Goal: Information Seeking & Learning: Check status

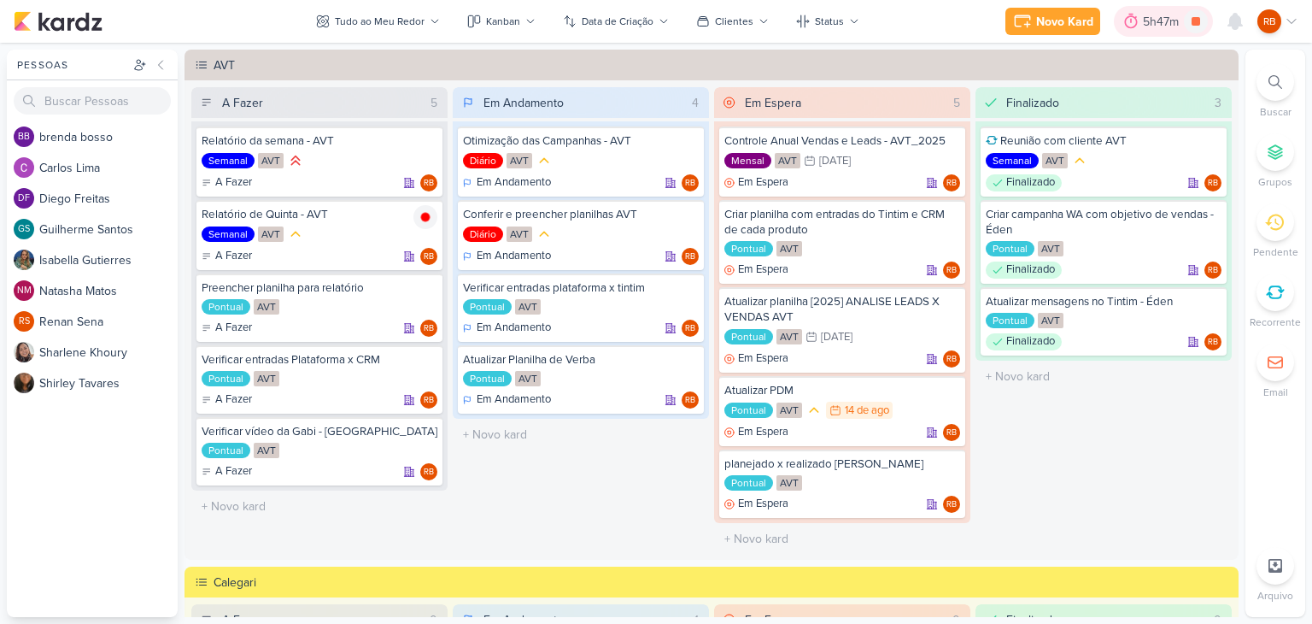
click at [1159, 14] on div "5h47m" at bounding box center [1163, 22] width 41 height 18
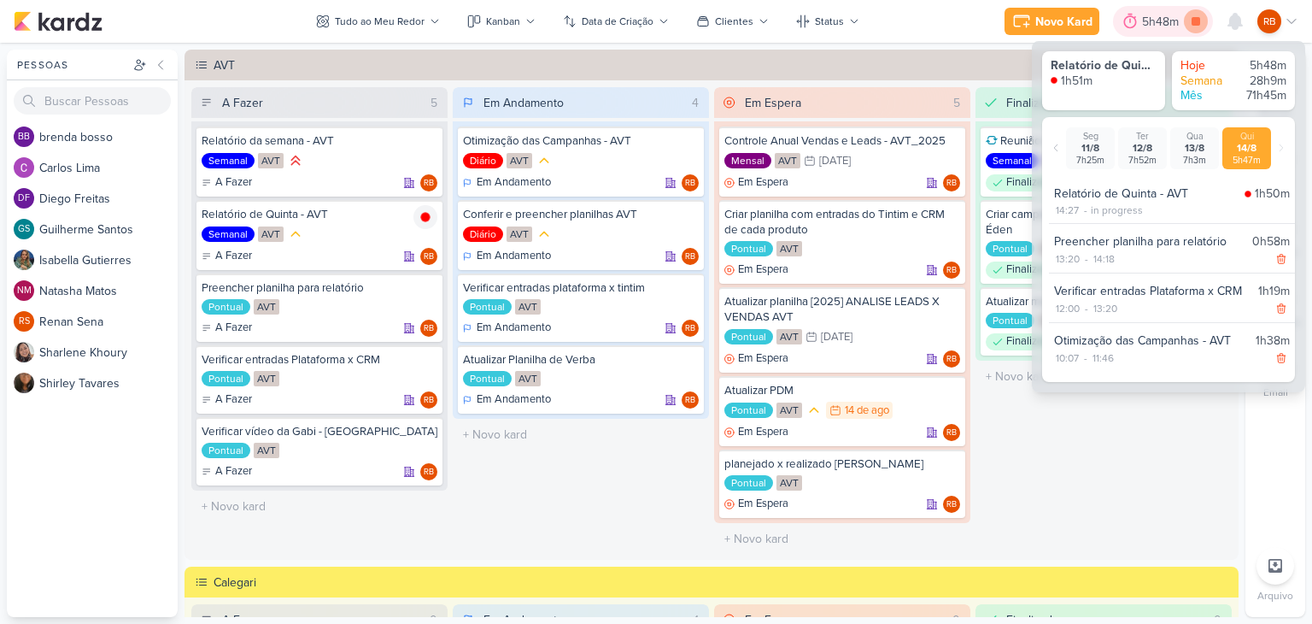
click at [1193, 18] on icon at bounding box center [1196, 21] width 9 height 9
click at [1136, 199] on div "Relatório de Quinta - AVT" at bounding box center [1146, 194] width 184 height 18
click at [358, 232] on div "Semanal AVT" at bounding box center [320, 235] width 236 height 19
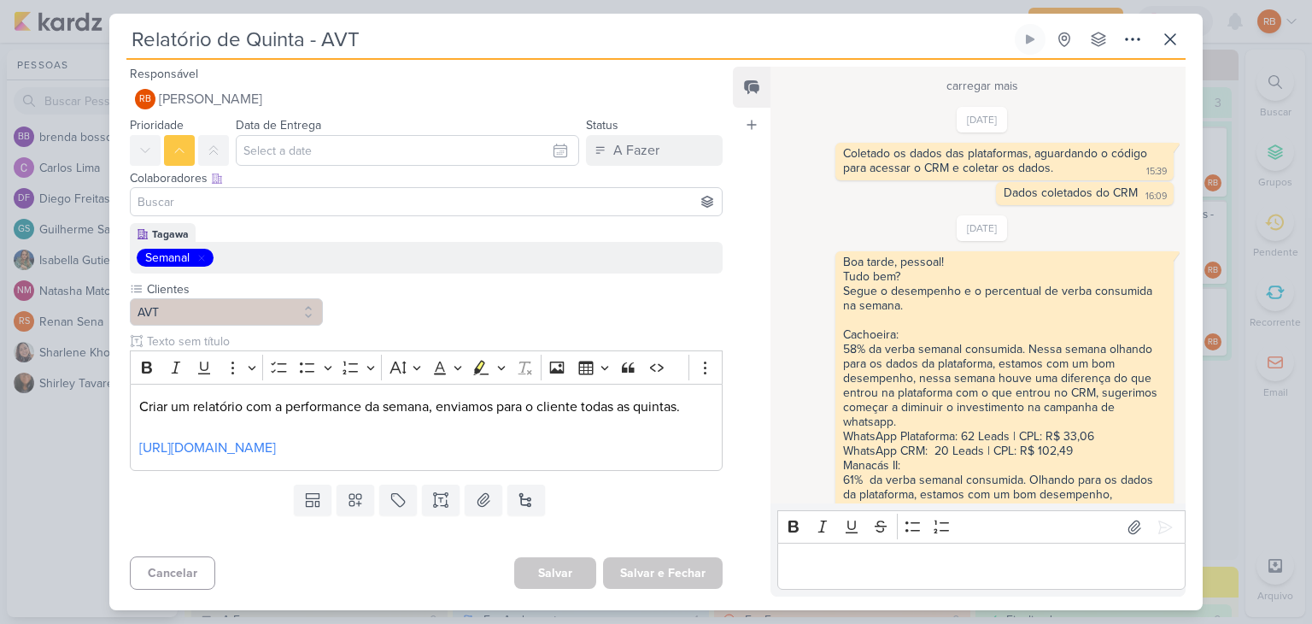
scroll to position [7767, 0]
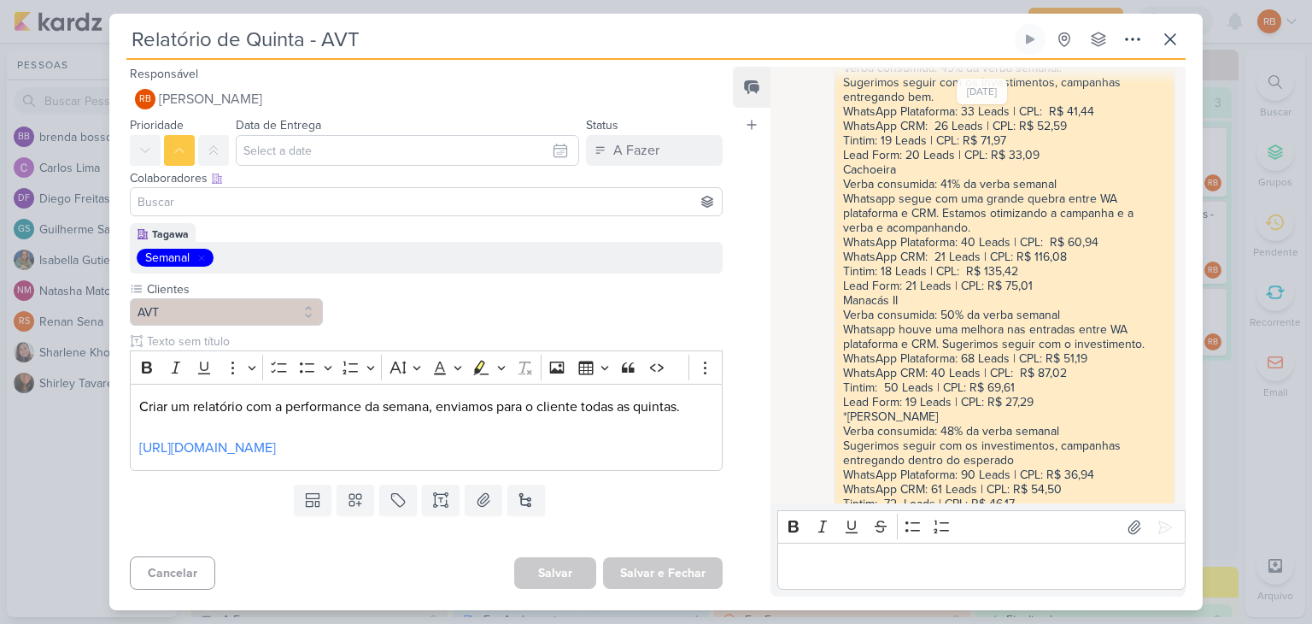
click at [851, 580] on div "Editor editing area: main" at bounding box center [981, 565] width 408 height 47
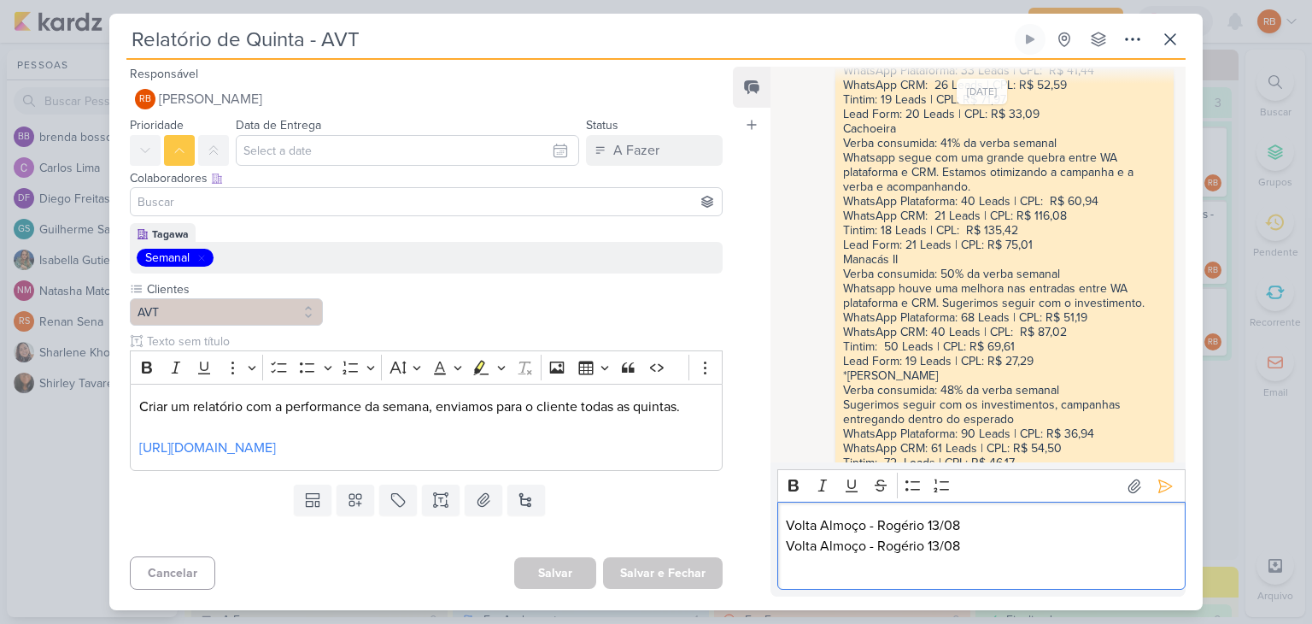
click at [1011, 536] on p "Volta Almoço - Rogério 13/08 Volta Almoço - Rogério 13/08" at bounding box center [981, 546] width 390 height 62
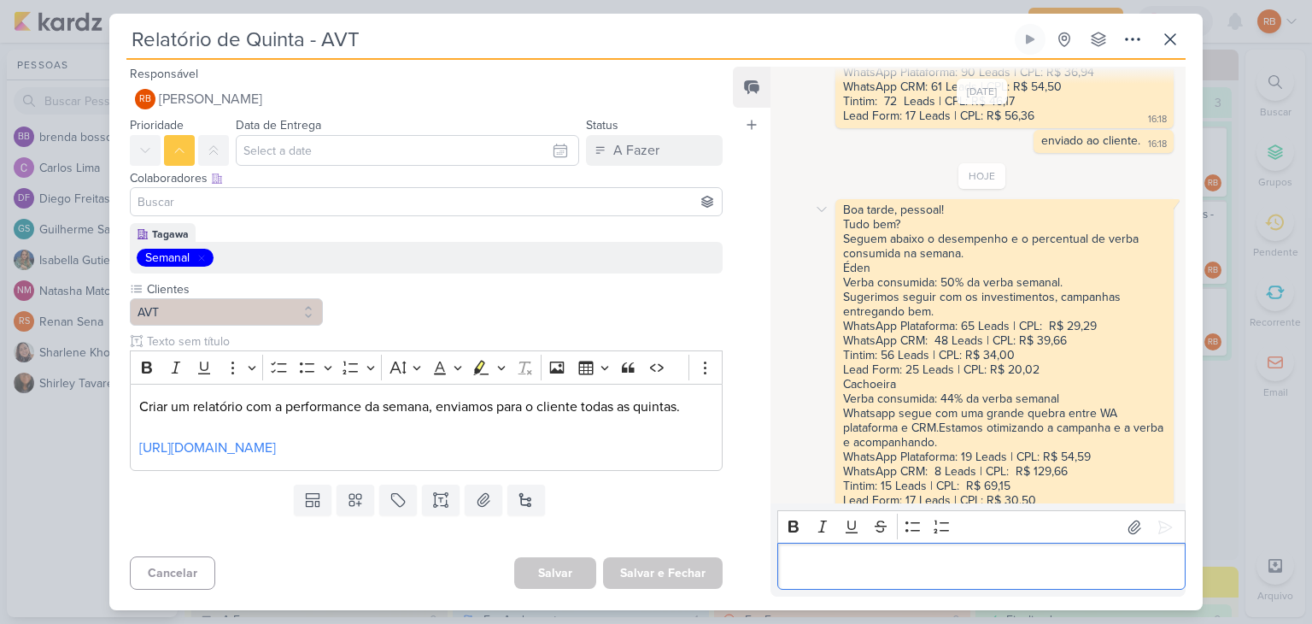
scroll to position [8011, 0]
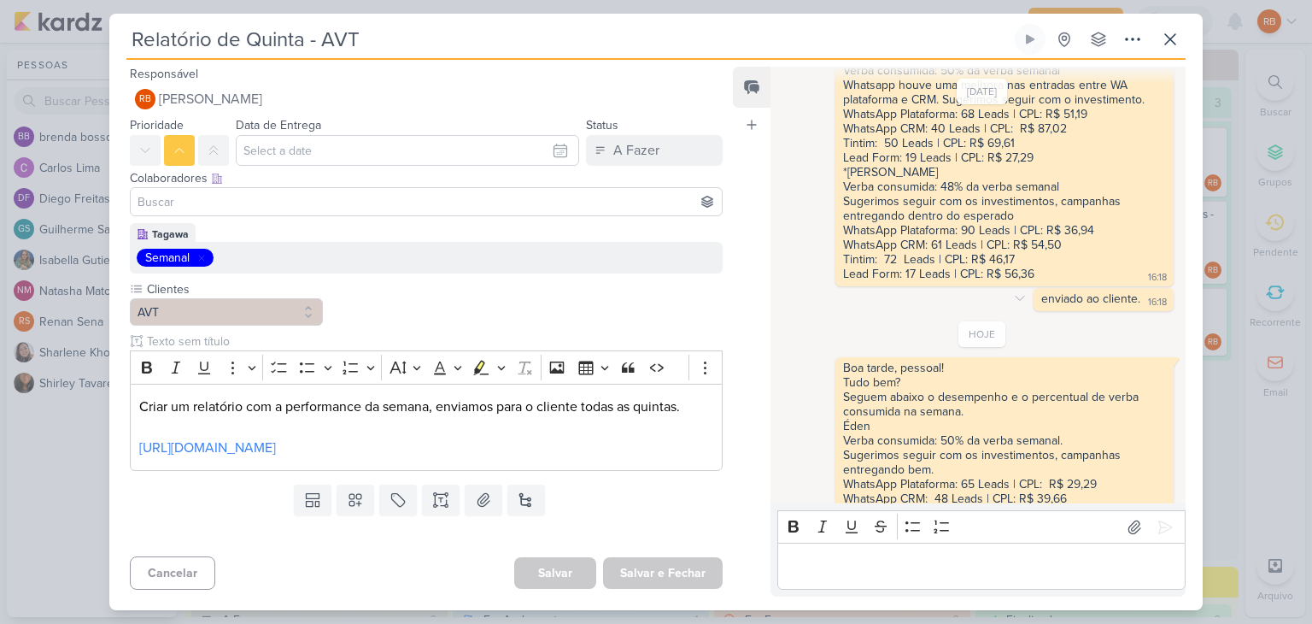
click at [1105, 291] on div "enviado ao cliente." at bounding box center [1090, 298] width 99 height 15
copy div "enviado ao cliente. 16:18"
click at [873, 535] on div "Cachoeira Verba consumida: 44% da verba semanal" at bounding box center [1004, 549] width 323 height 29
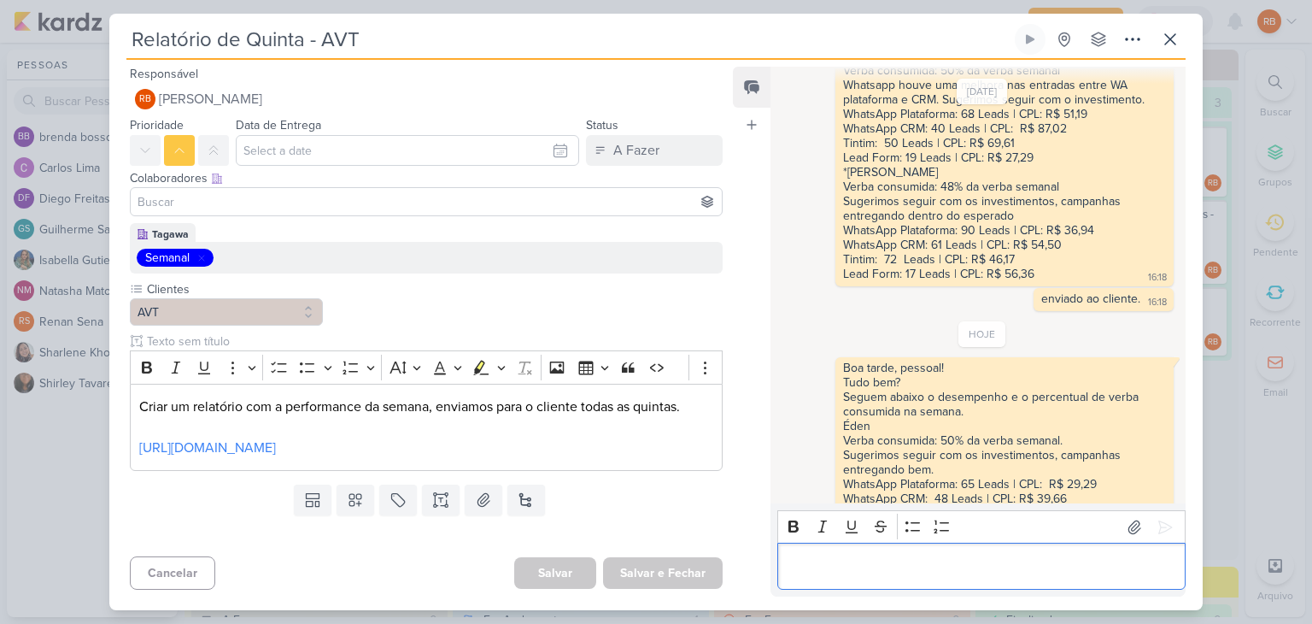
click at [831, 564] on p "Editor editing area: main" at bounding box center [981, 566] width 390 height 21
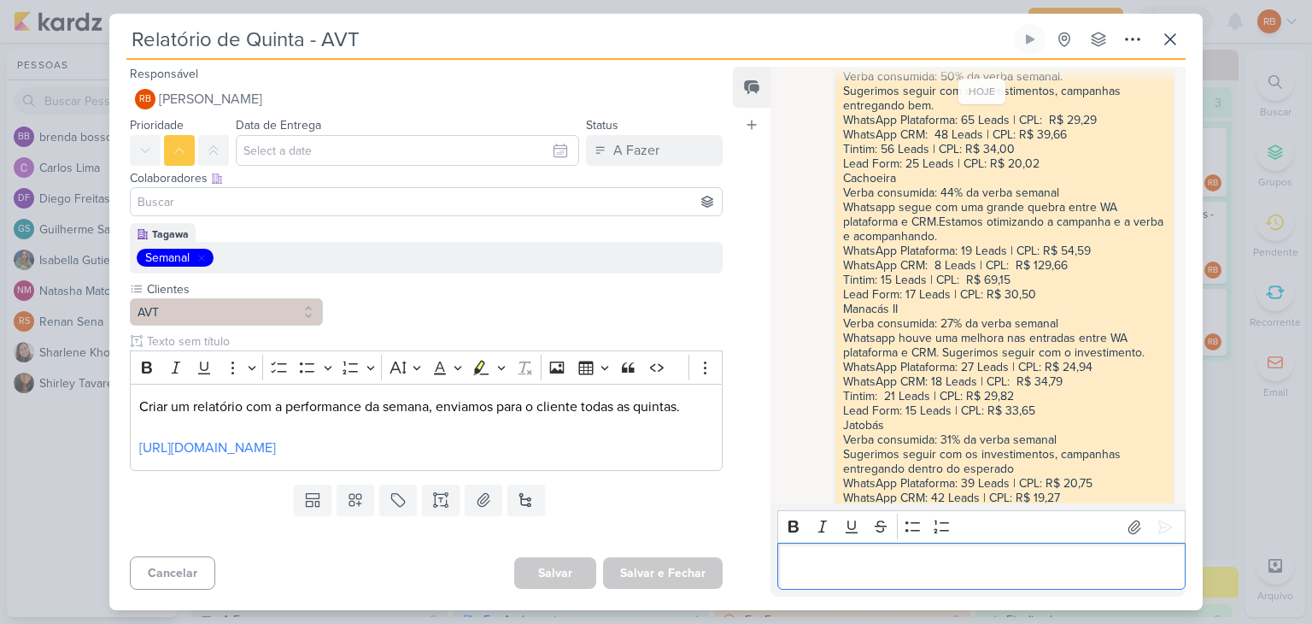
scroll to position [8378, 0]
click at [1172, 41] on icon at bounding box center [1170, 39] width 10 height 10
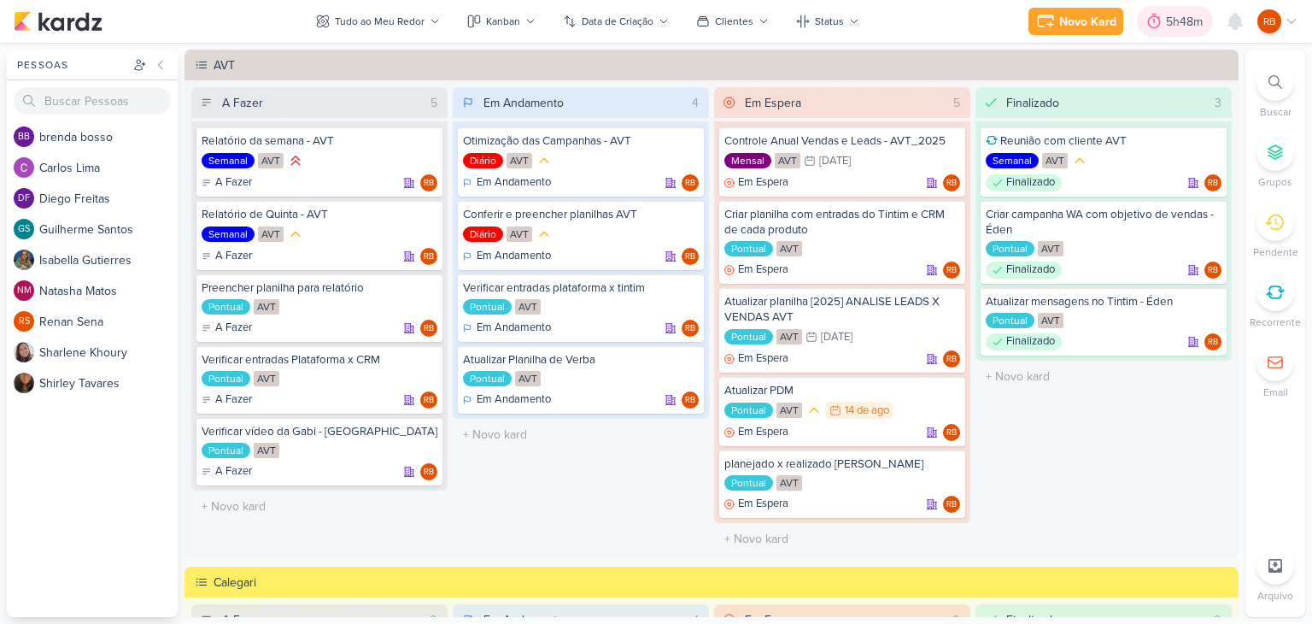
click at [1159, 21] on icon at bounding box center [1154, 21] width 13 height 15
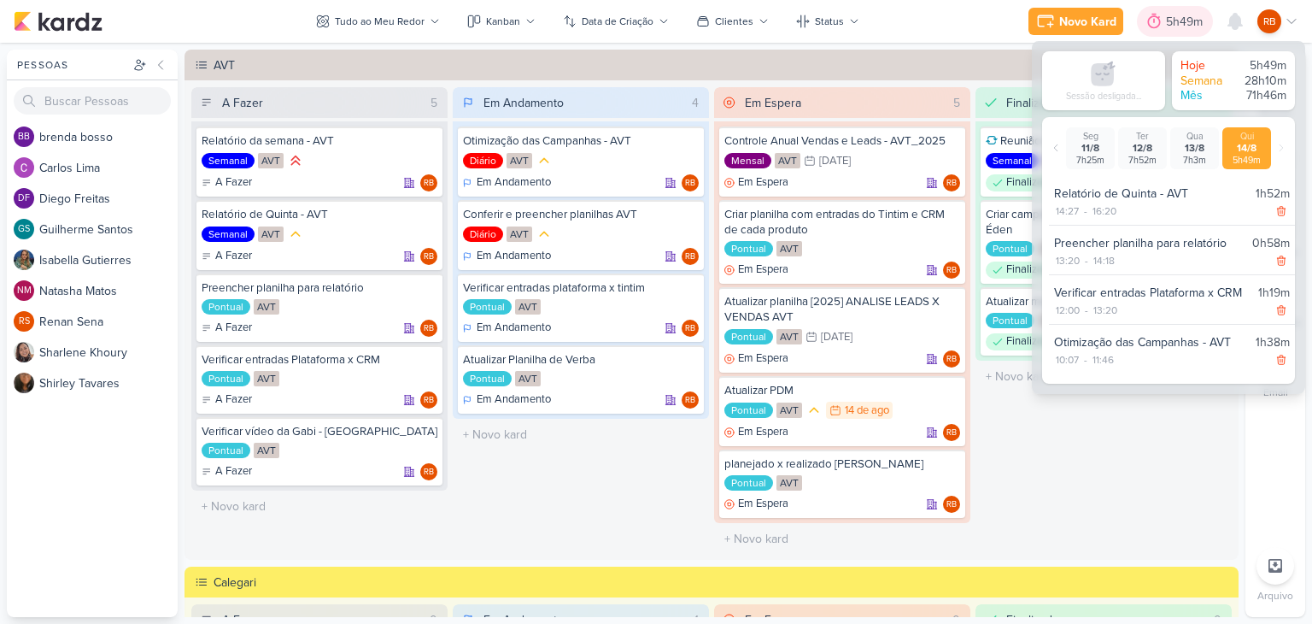
click at [1162, 21] on icon at bounding box center [1154, 21] width 17 height 17
